Goal: Task Accomplishment & Management: Manage account settings

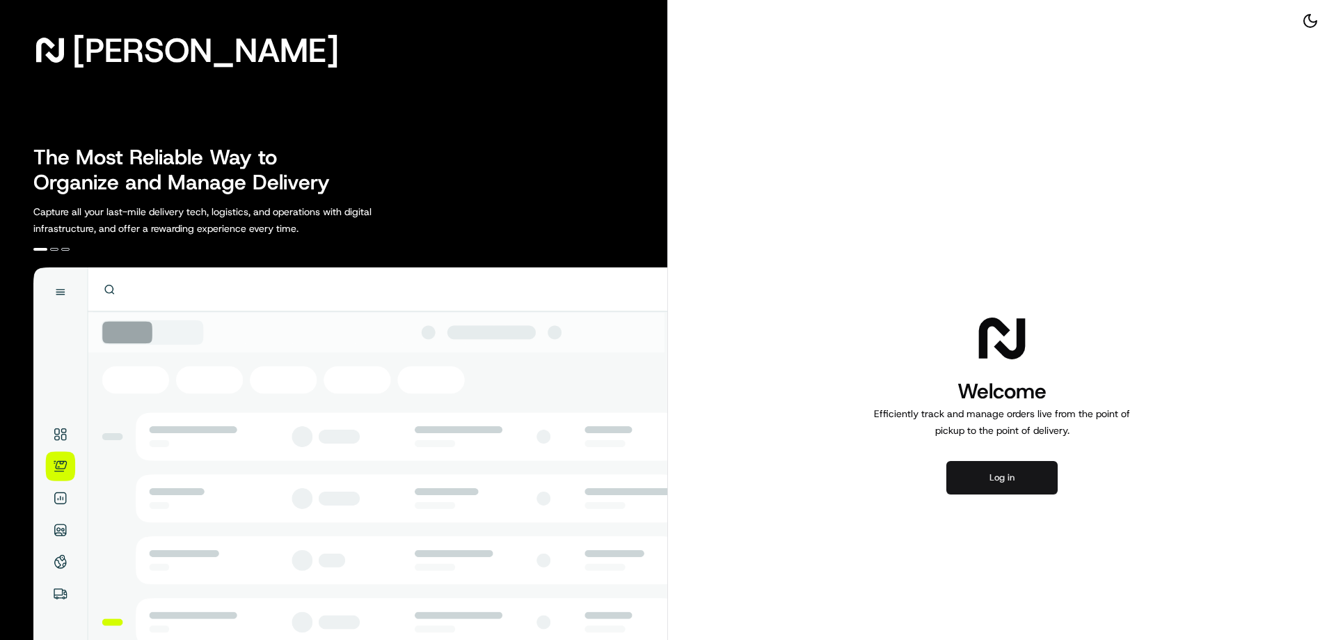
click at [972, 470] on button "Log in" at bounding box center [1002, 477] width 111 height 33
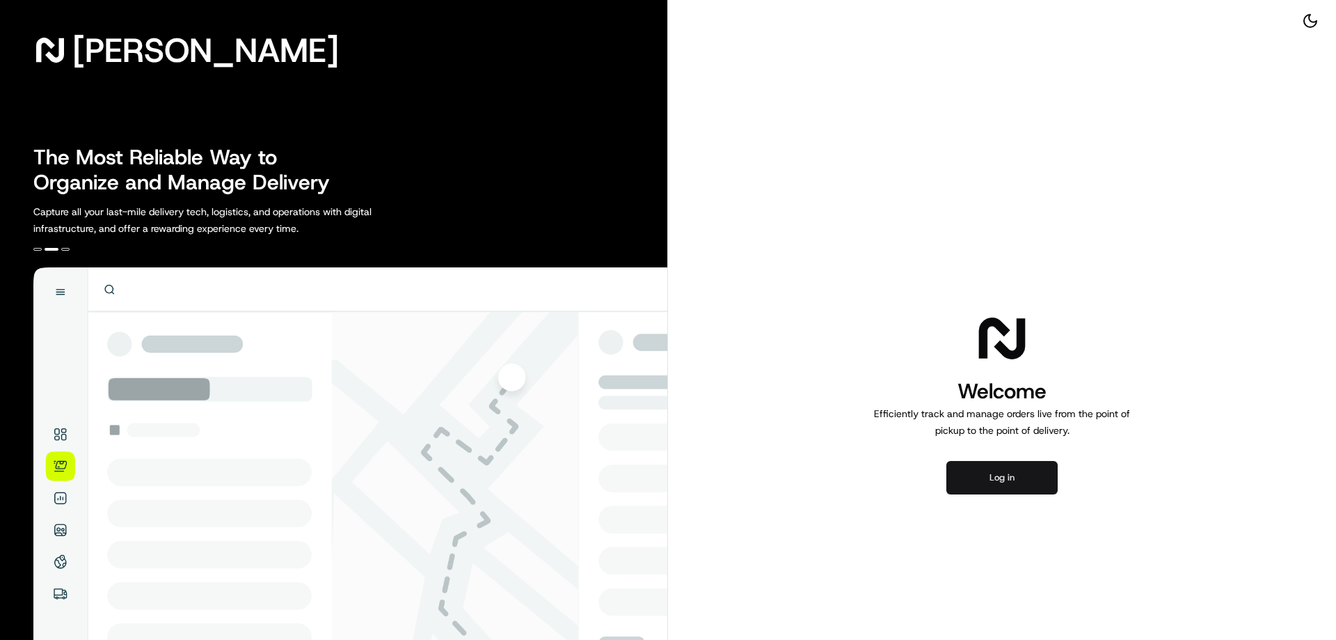
click at [977, 477] on button "Log in" at bounding box center [1002, 477] width 111 height 33
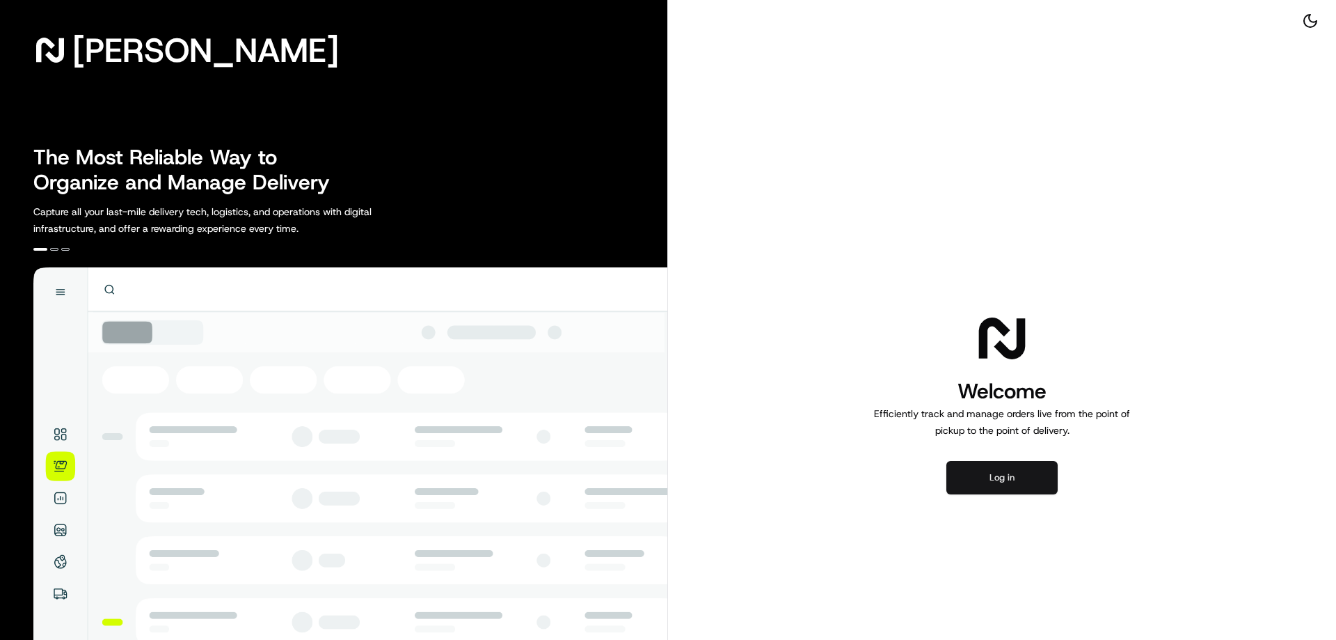
click at [1002, 469] on button "Log in" at bounding box center [1002, 477] width 111 height 33
